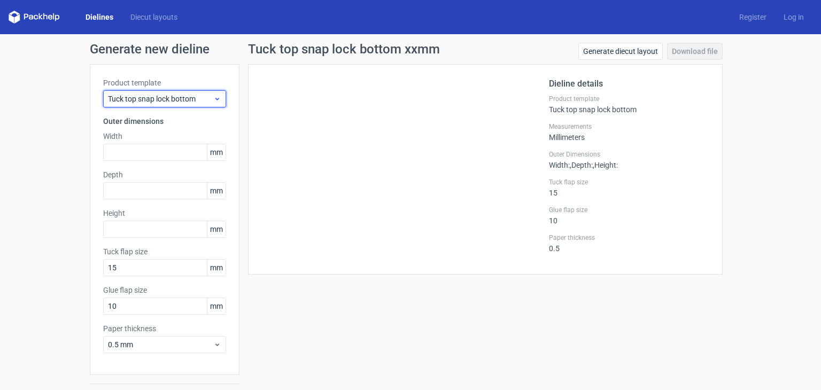
click at [213, 96] on icon at bounding box center [217, 99] width 8 height 9
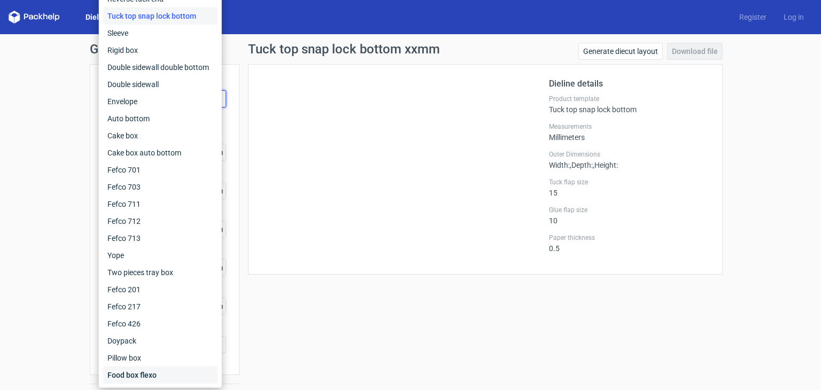
scroll to position [28, 0]
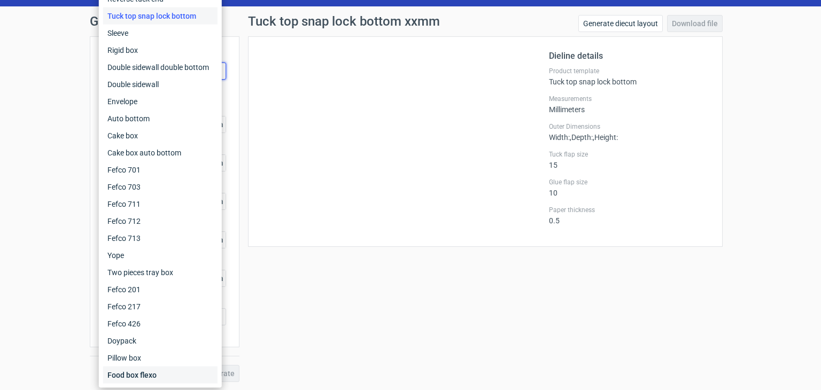
click at [156, 374] on div "Food box flexo" at bounding box center [160, 375] width 114 height 17
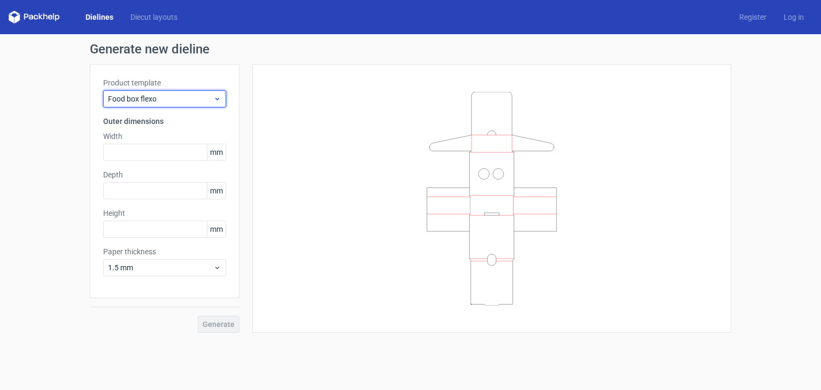
click at [169, 99] on span "Food box flexo" at bounding box center [160, 99] width 105 height 11
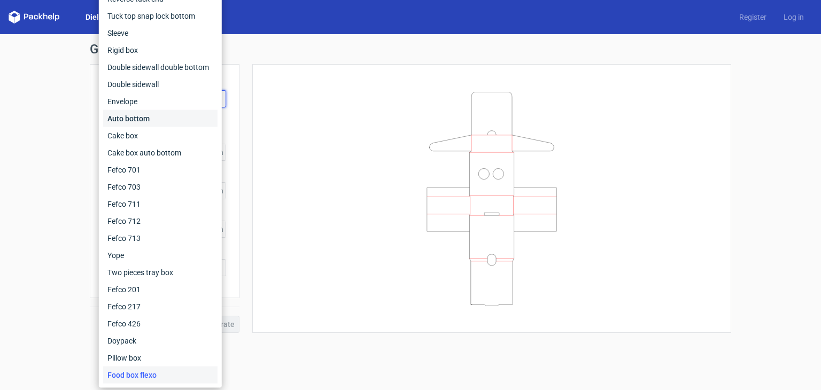
click at [163, 114] on div "Auto bottom" at bounding box center [160, 118] width 114 height 17
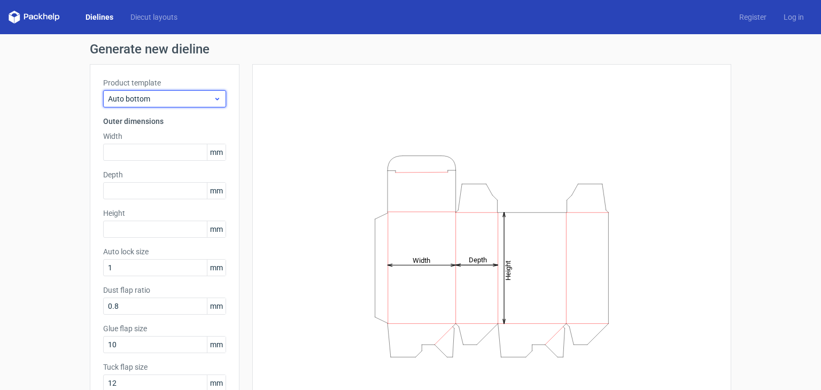
click at [204, 101] on span "Auto bottom" at bounding box center [160, 99] width 105 height 11
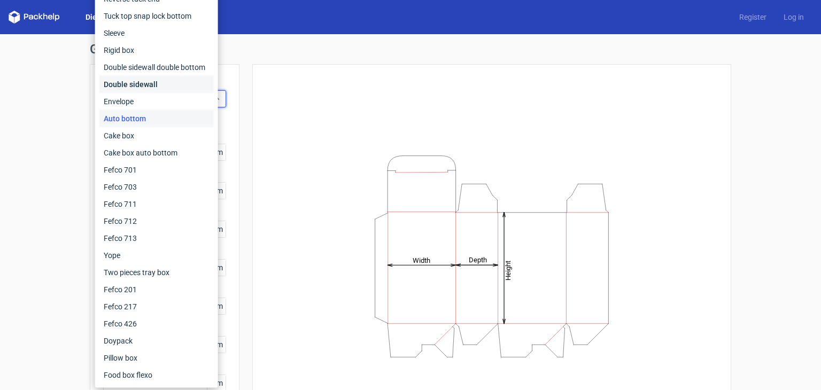
click at [161, 83] on div "Double sidewall" at bounding box center [156, 84] width 114 height 17
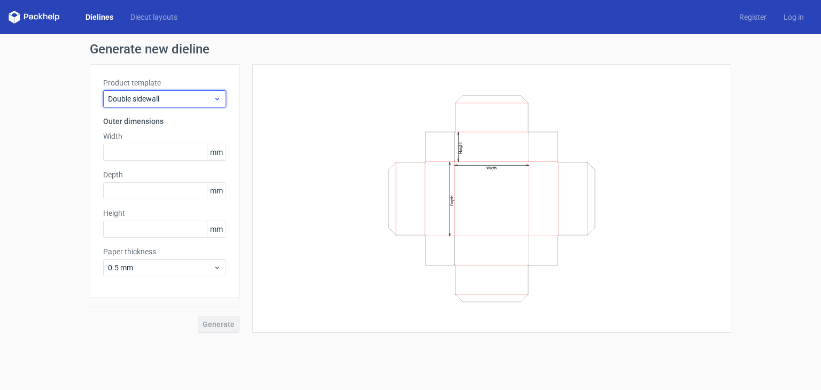
click at [184, 95] on span "Double sidewall" at bounding box center [160, 99] width 105 height 11
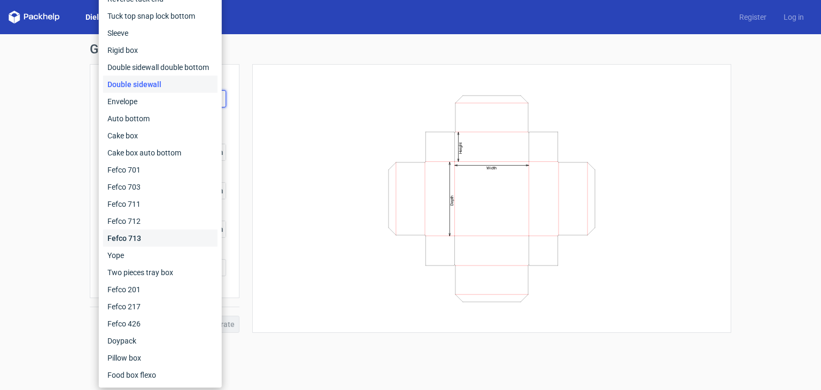
click at [152, 239] on div "Fefco 713" at bounding box center [160, 238] width 114 height 17
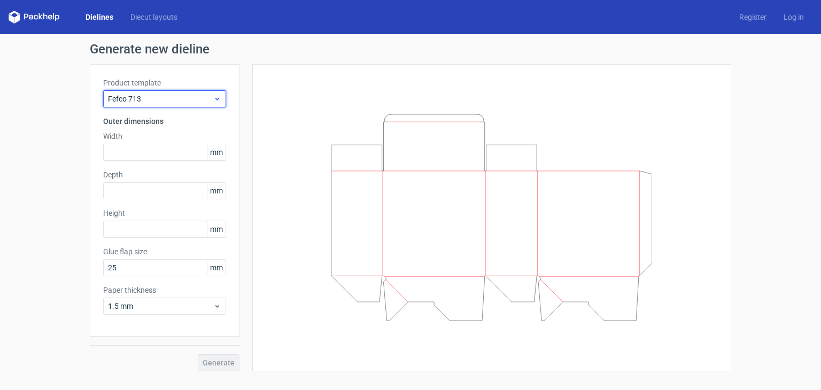
click at [178, 100] on span "Fefco 713" at bounding box center [160, 99] width 105 height 11
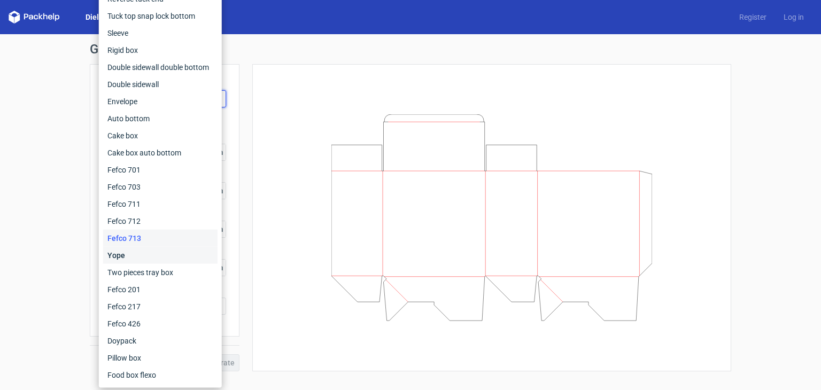
click at [149, 252] on div "Yope" at bounding box center [160, 255] width 114 height 17
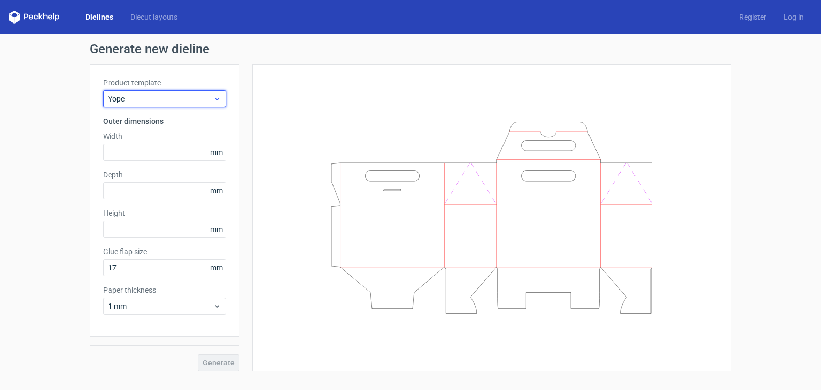
click at [169, 97] on span "Yope" at bounding box center [160, 99] width 105 height 11
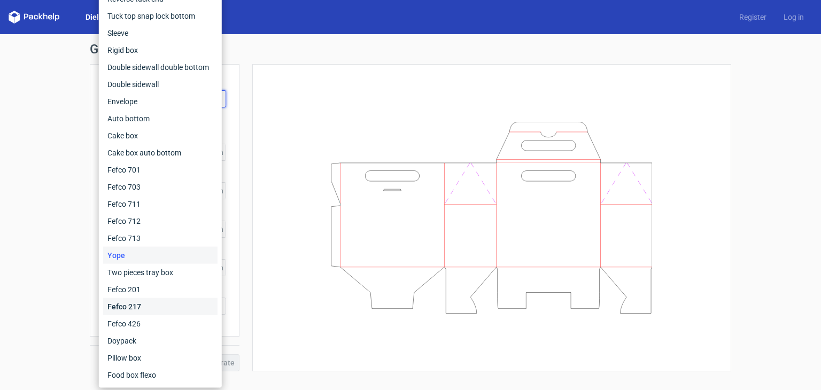
click at [135, 305] on div "Fefco 217" at bounding box center [160, 306] width 114 height 17
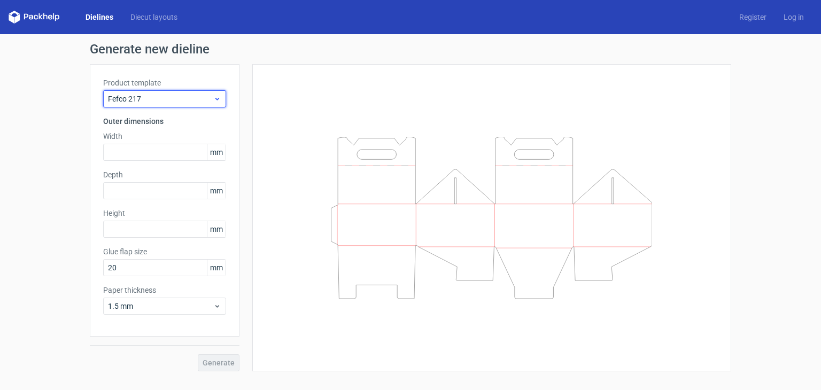
click at [173, 95] on span "Fefco 217" at bounding box center [160, 99] width 105 height 11
